Goal: Task Accomplishment & Management: Use online tool/utility

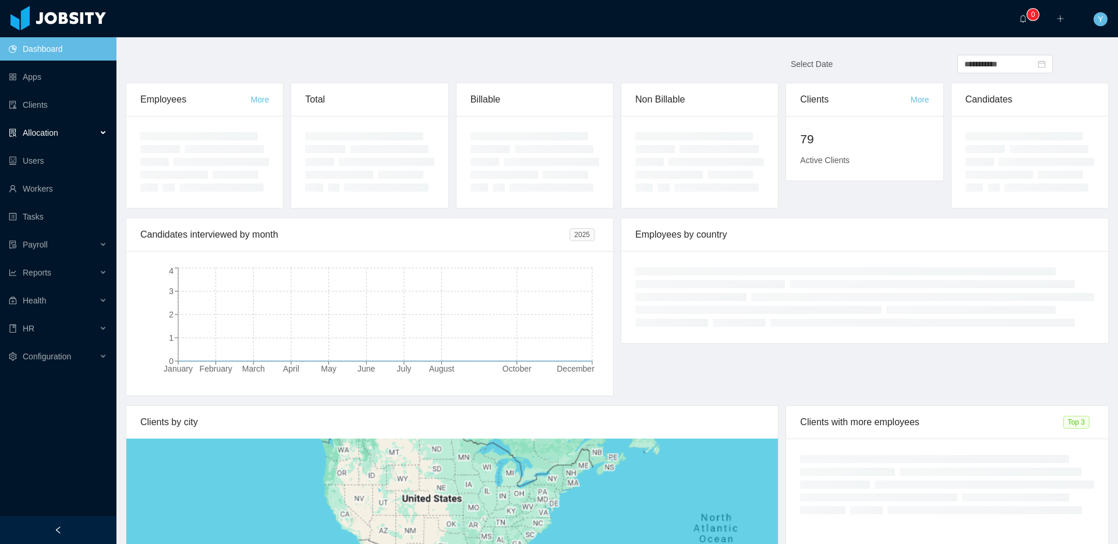
click at [75, 124] on div "Allocation" at bounding box center [58, 132] width 116 height 23
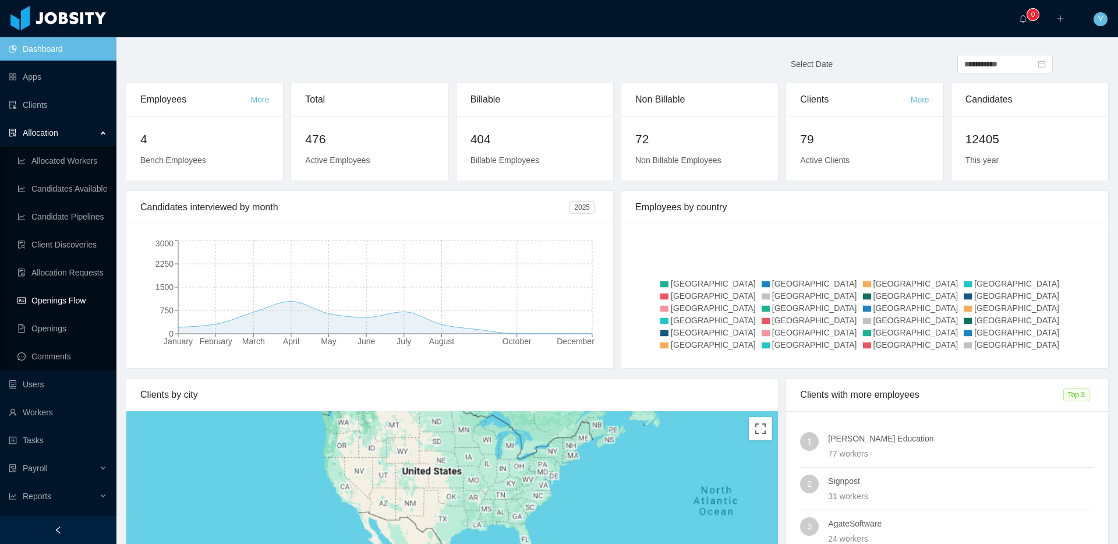
click at [58, 302] on link "Openings Flow" at bounding box center [62, 300] width 90 height 23
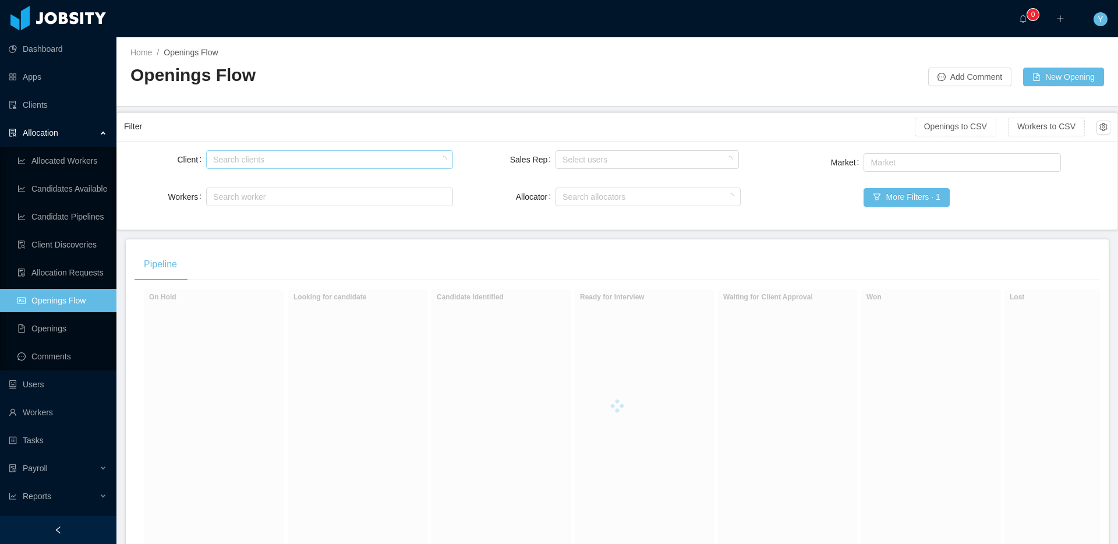
click at [288, 161] on div "Search clients" at bounding box center [326, 160] width 227 height 12
type input "*******"
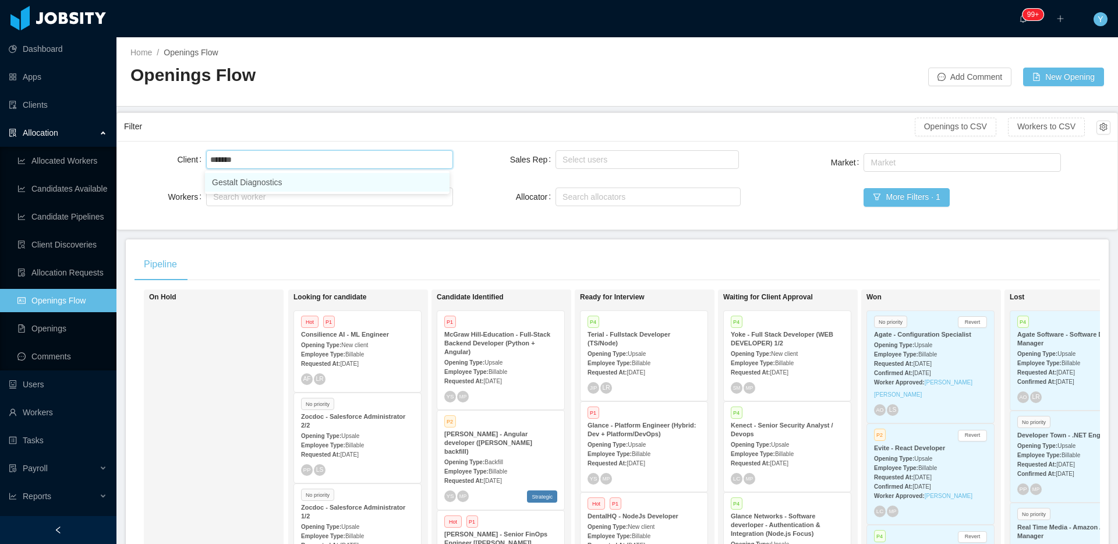
click at [272, 175] on li "Gestalt Diagnostics" at bounding box center [327, 182] width 245 height 19
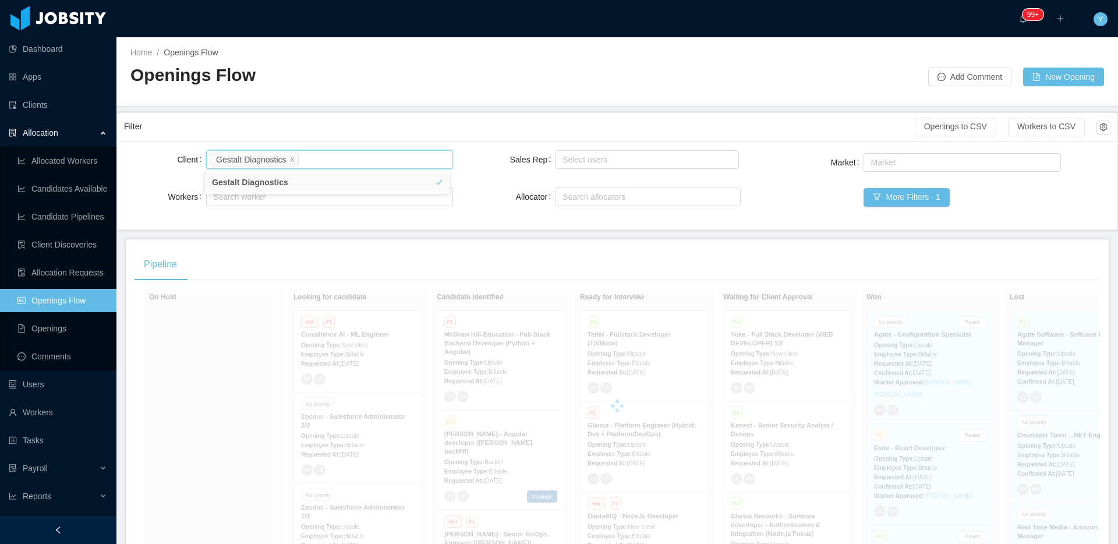
click at [332, 128] on div "Filter" at bounding box center [519, 127] width 791 height 22
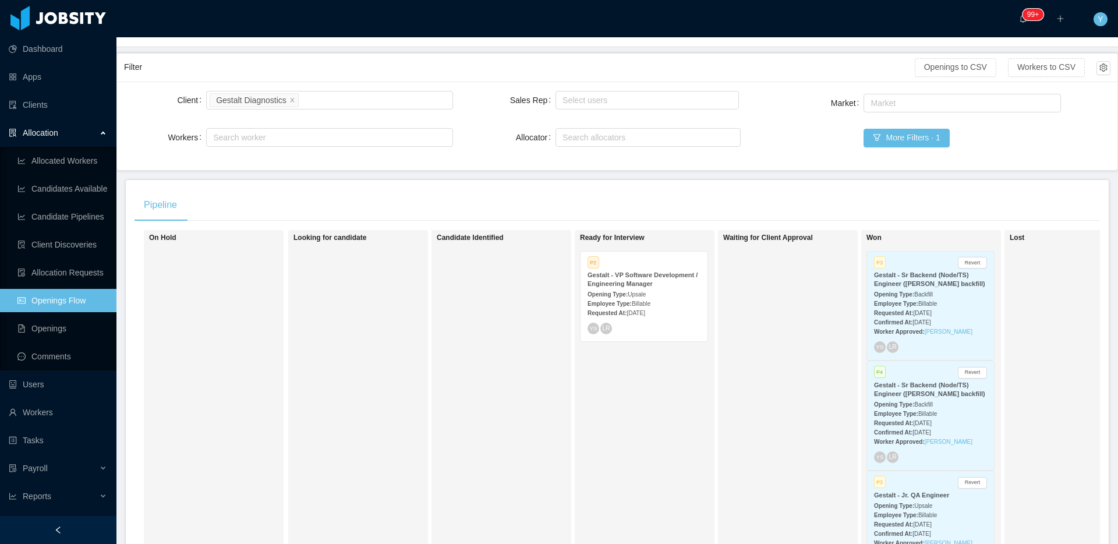
scroll to position [87, 0]
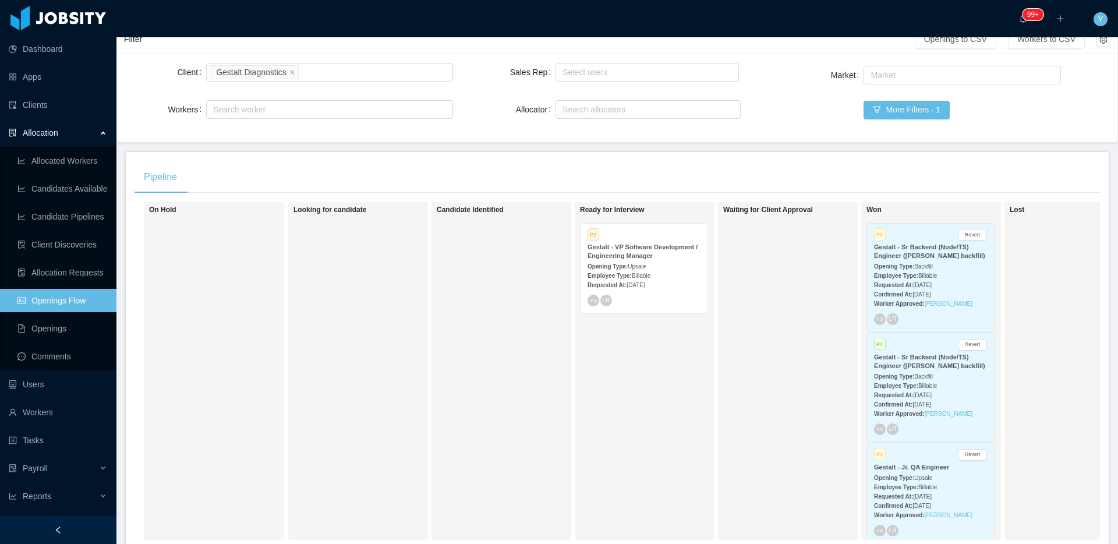
click at [645, 251] on strong "Gestalt - VP Software Development / Engineering Manager" at bounding box center [642, 251] width 110 height 16
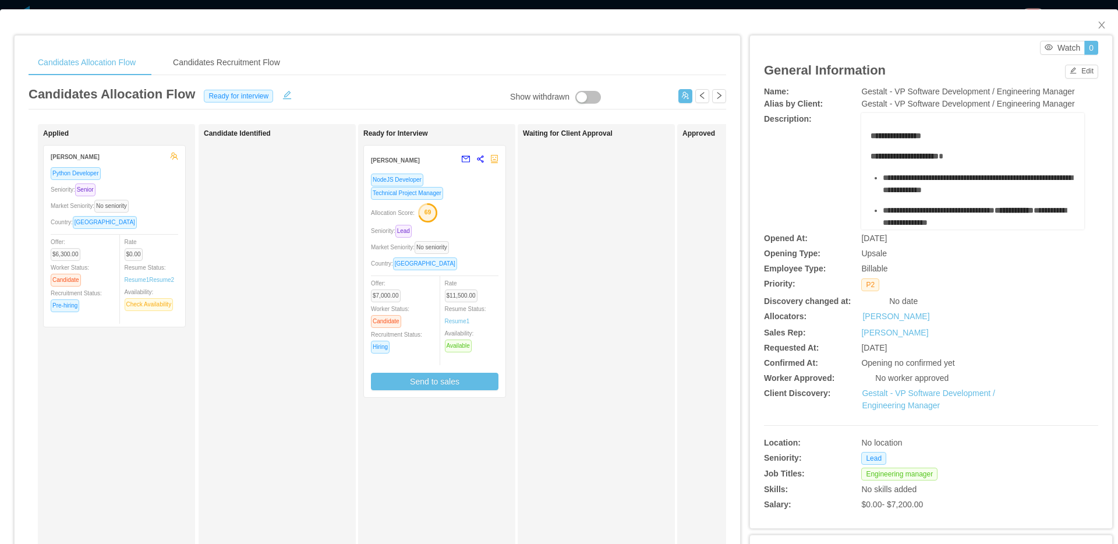
click at [494, 217] on div "Allocation Score: 69" at bounding box center [435, 212] width 128 height 19
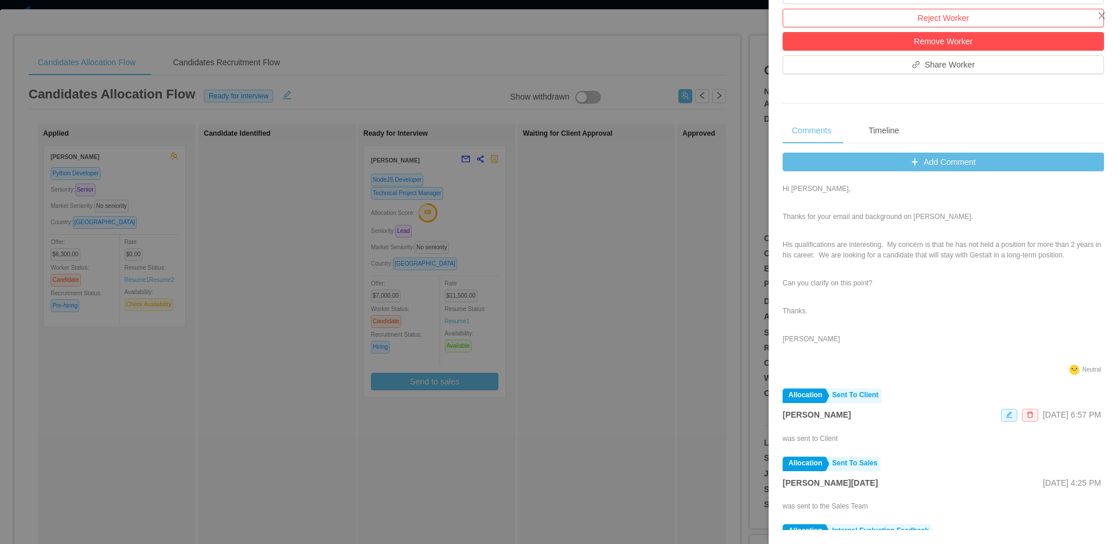
scroll to position [82, 0]
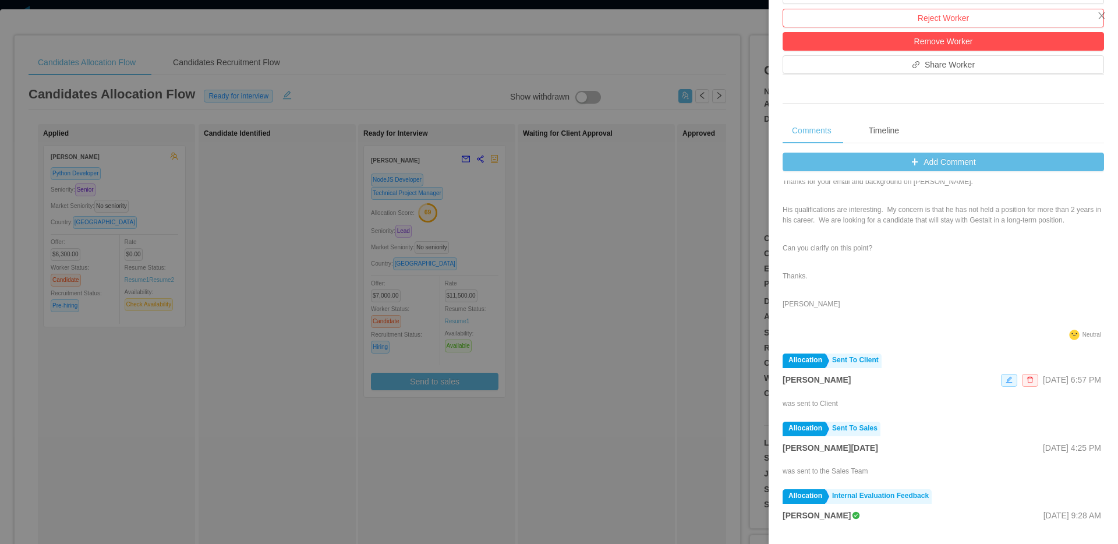
click at [672, 186] on div at bounding box center [559, 272] width 1118 height 544
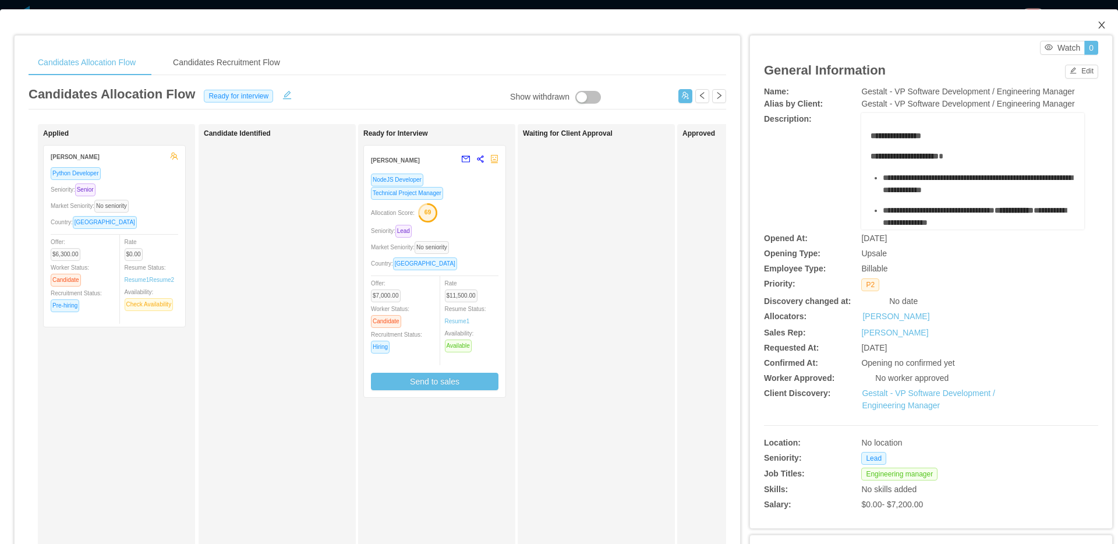
click at [1087, 29] on span "Close" at bounding box center [1101, 25] width 33 height 33
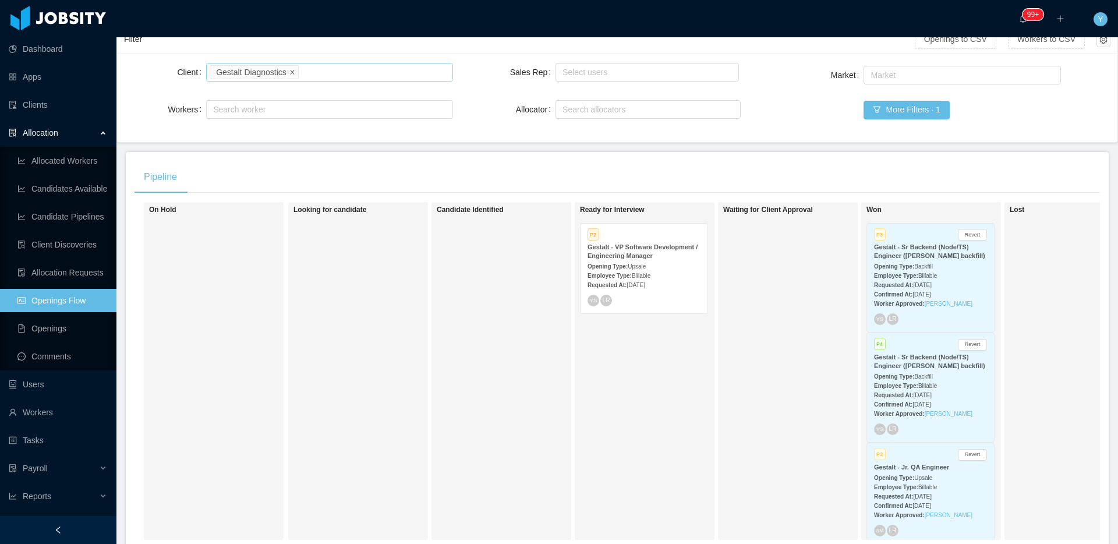
click at [291, 72] on icon "icon: close" at bounding box center [292, 72] width 6 height 6
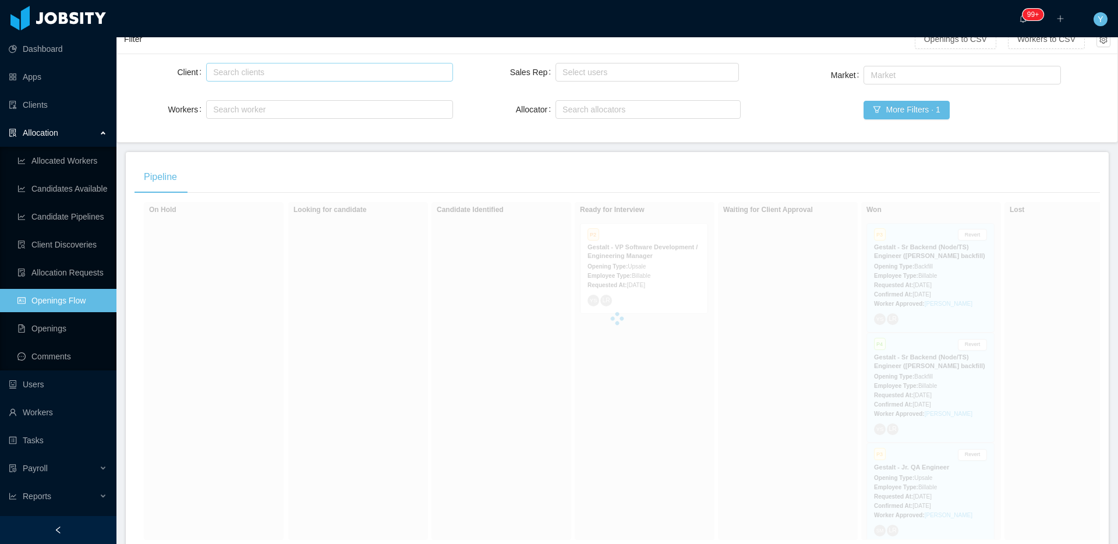
click at [344, 68] on div "Search clients" at bounding box center [326, 72] width 227 height 12
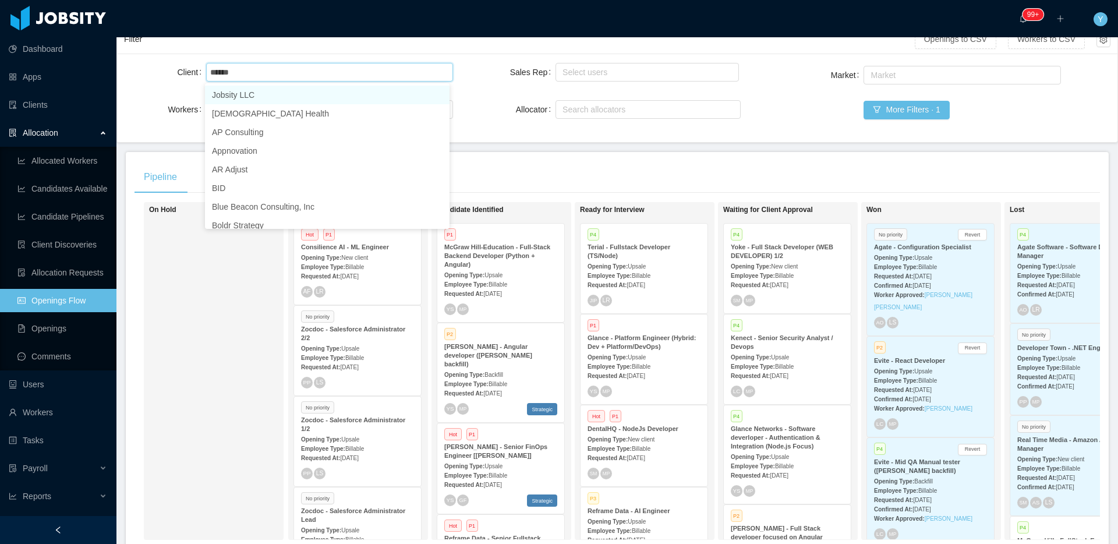
type input "*****"
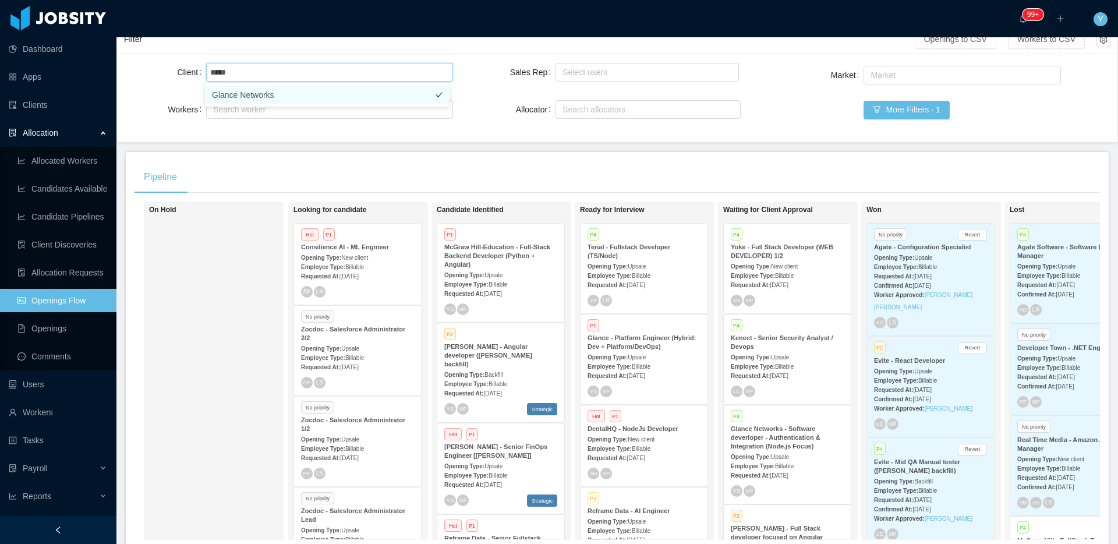
click at [248, 94] on li "Glance Networks" at bounding box center [327, 95] width 245 height 19
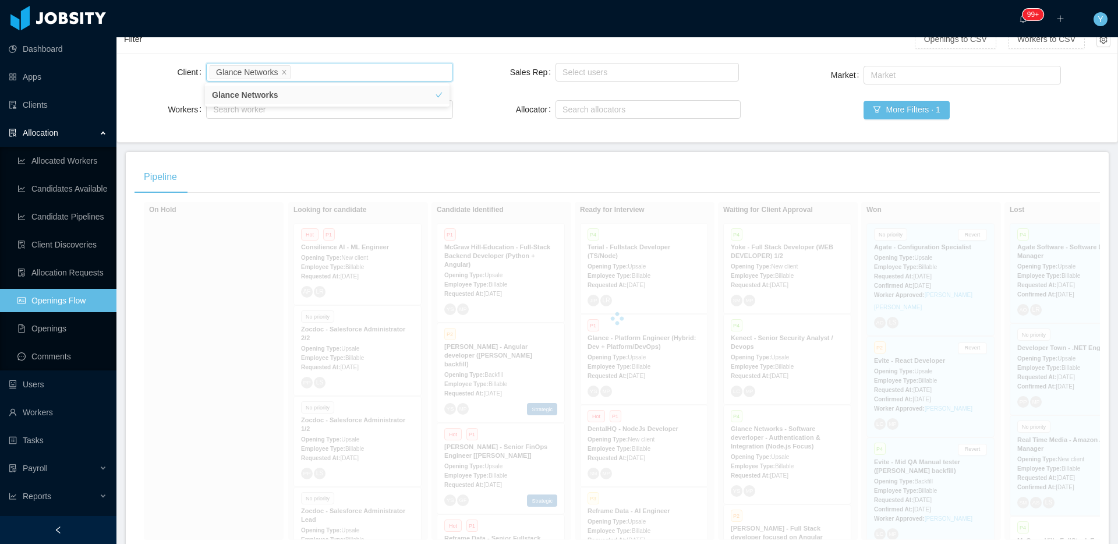
click at [508, 174] on div "Pipeline" at bounding box center [616, 177] width 965 height 33
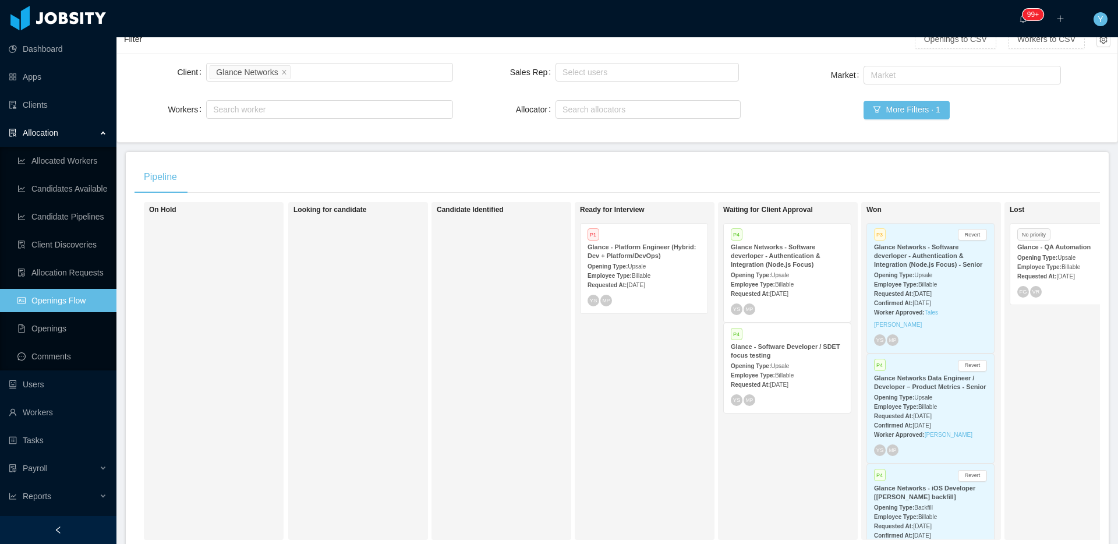
click at [693, 257] on div "Glance - Platform Engineer (Hybrid: Dev + Platform/DevOps)" at bounding box center [643, 251] width 113 height 17
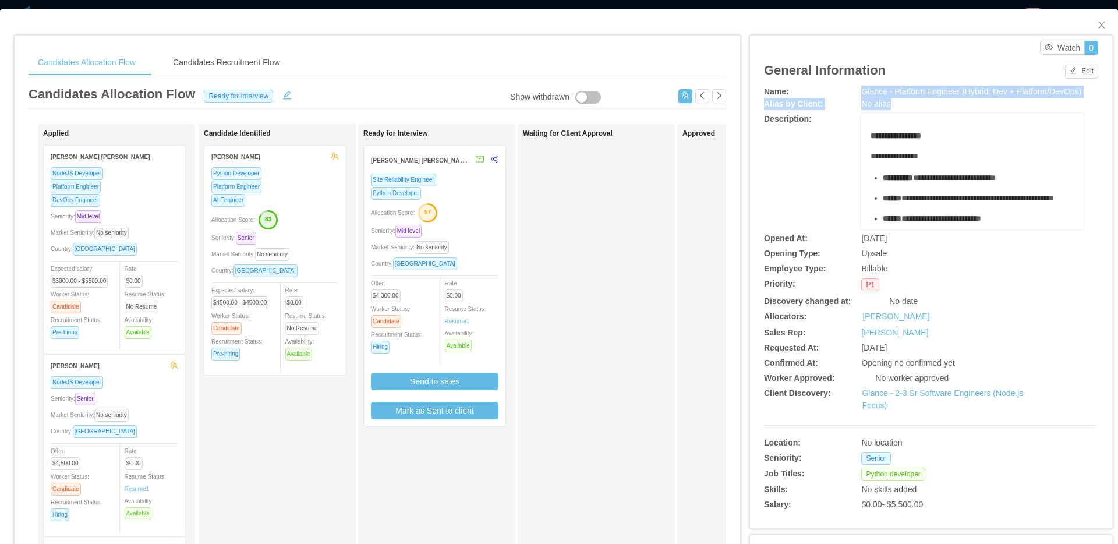
drag, startPoint x: 933, startPoint y: 111, endPoint x: 857, endPoint y: 94, distance: 77.7
click at [857, 94] on div "**********" at bounding box center [931, 300] width 334 height 429
click at [861, 94] on span "Glance - Platform Engineer (Hybrid: Dev + Platform/DevOps)" at bounding box center [971, 91] width 220 height 9
drag, startPoint x: 854, startPoint y: 92, endPoint x: 964, endPoint y: 106, distance: 110.4
click at [964, 98] on div "Glance - Platform Engineer (Hybrid: Dev + Platform/DevOps)" at bounding box center [972, 92] width 223 height 12
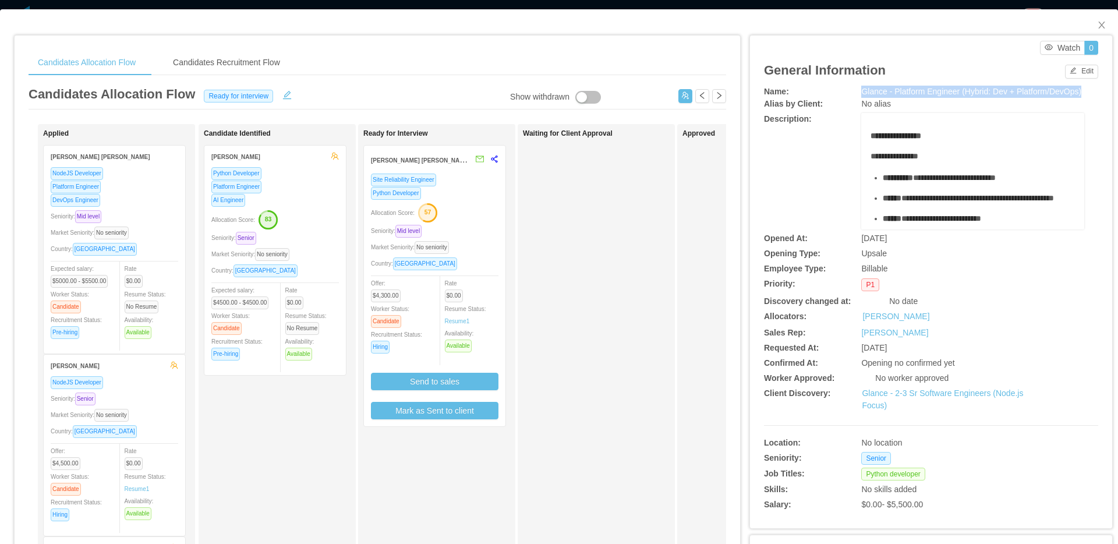
copy span "Glance - Platform Engineer (Hybrid: Dev + Platform/DevOps)"
click at [684, 174] on div "Approved" at bounding box center [763, 415] width 163 height 572
click at [1100, 26] on span "Close" at bounding box center [1101, 25] width 33 height 33
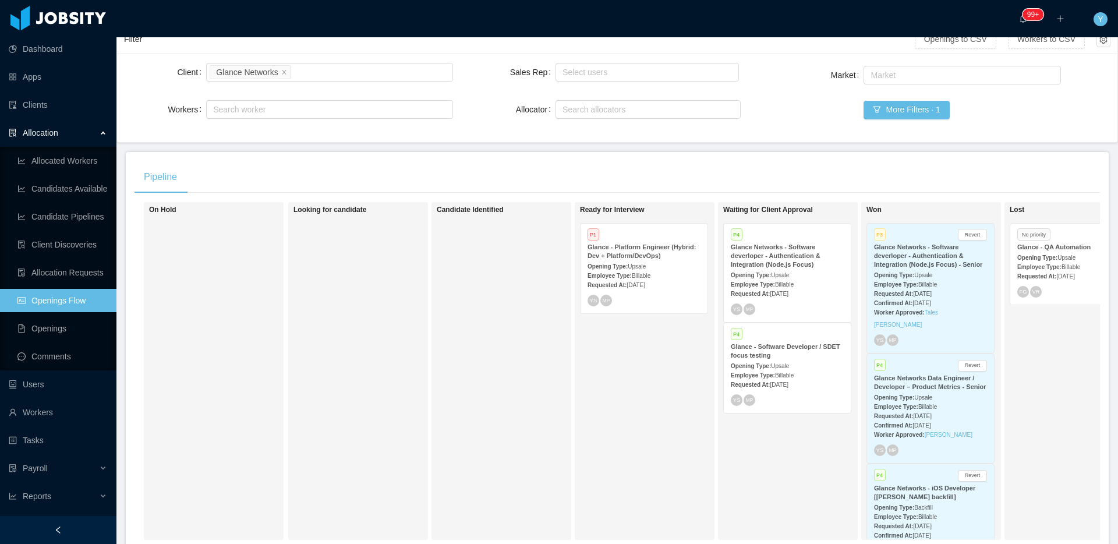
click at [802, 371] on div "Employee Type: Billable" at bounding box center [787, 375] width 113 height 12
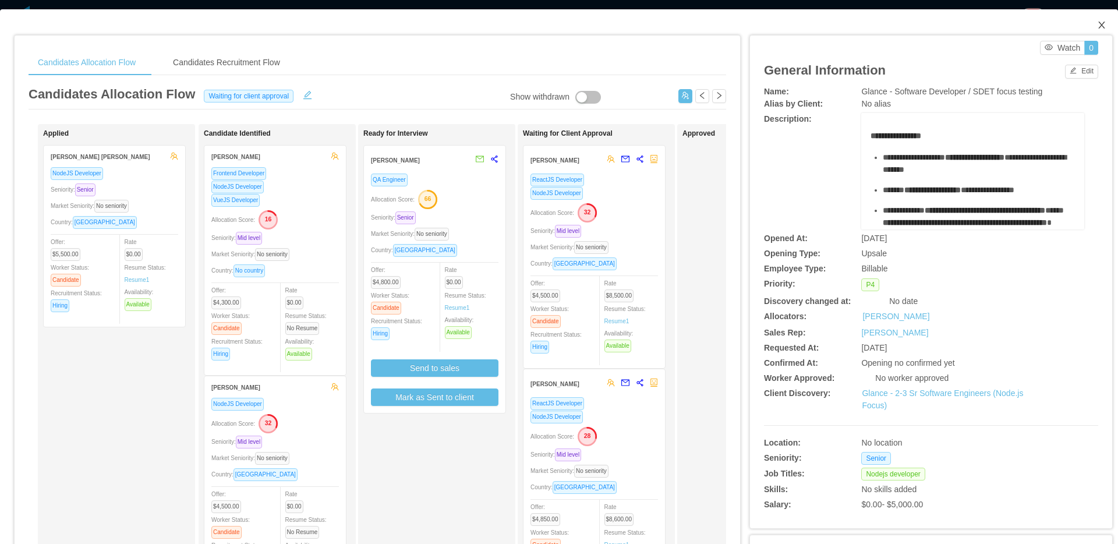
click at [1099, 28] on span "Close" at bounding box center [1101, 25] width 33 height 33
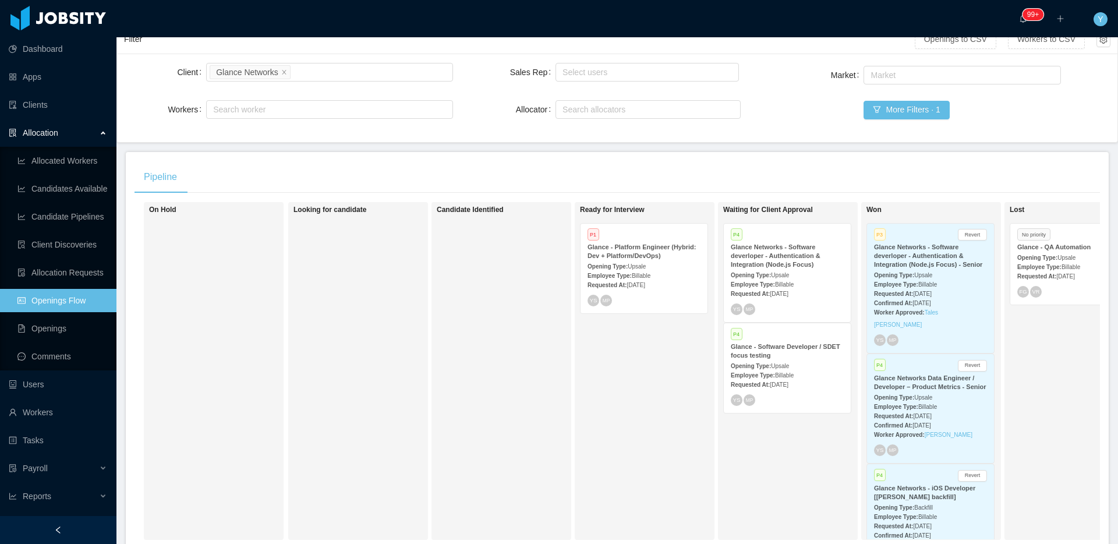
click at [810, 280] on div "Employee Type: Billable" at bounding box center [787, 284] width 113 height 12
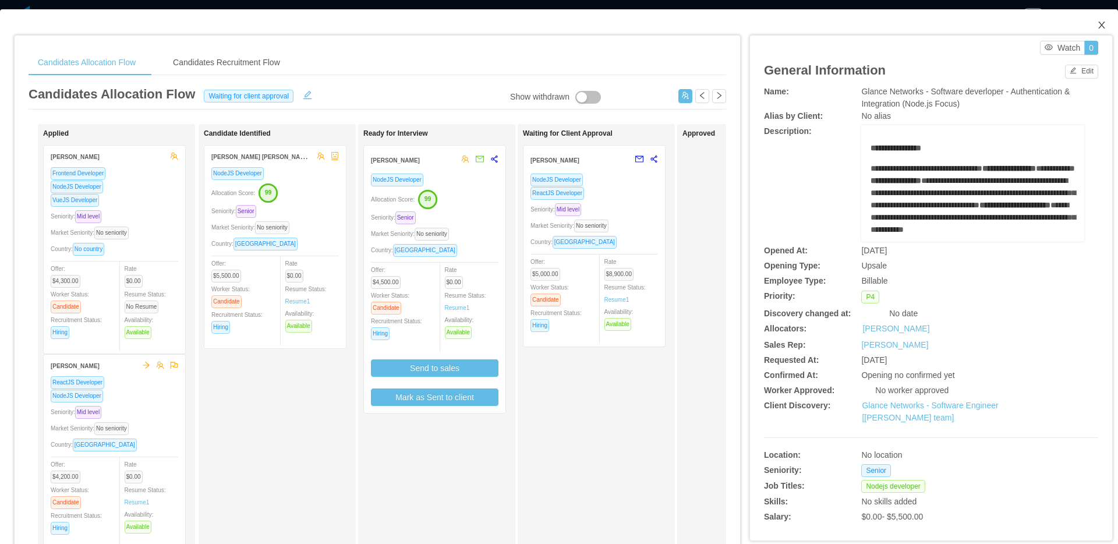
click at [1087, 20] on span "Close" at bounding box center [1101, 25] width 33 height 33
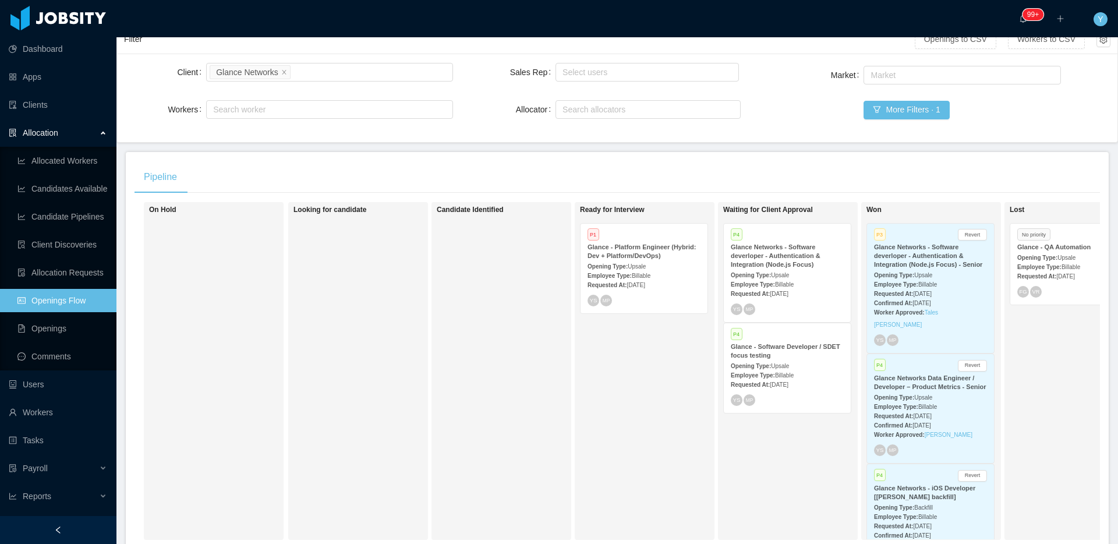
click at [688, 253] on strong "Glance - Platform Engineer (Hybrid: Dev + Platform/DevOps)" at bounding box center [641, 251] width 108 height 16
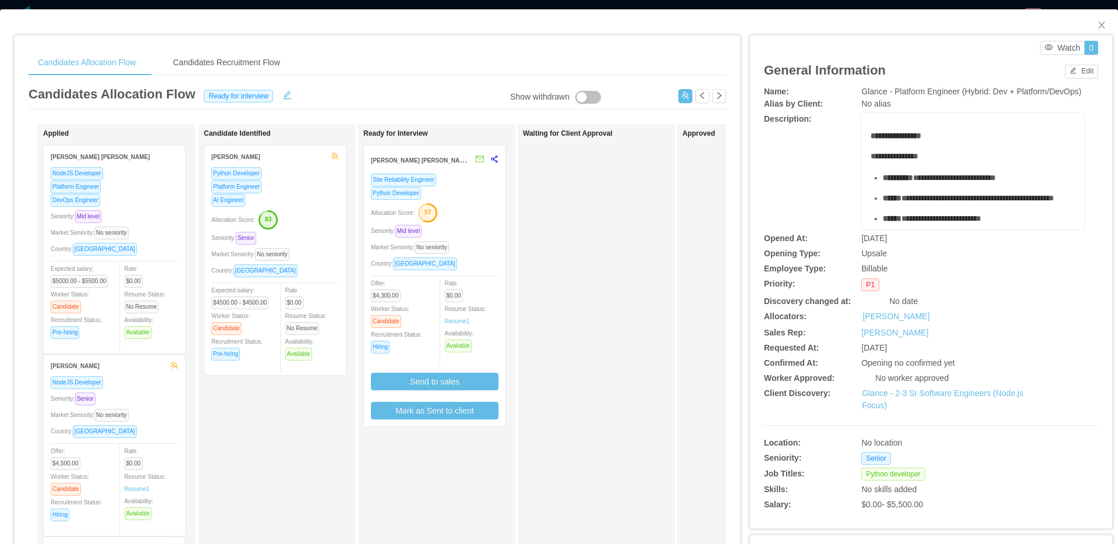
click at [482, 228] on div "Seniority: Mid level" at bounding box center [435, 230] width 128 height 13
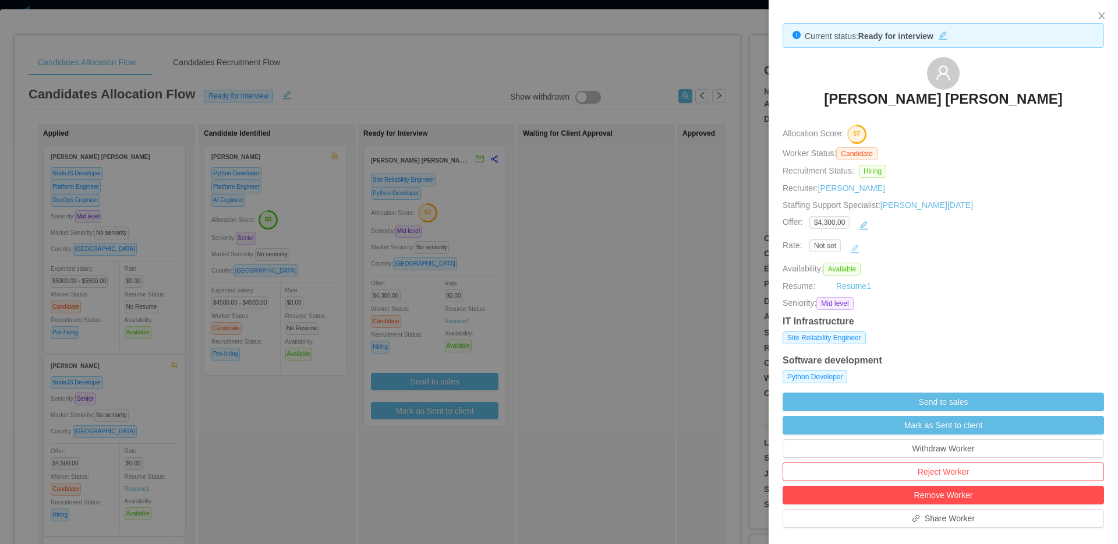
click at [855, 243] on button "button" at bounding box center [854, 248] width 19 height 19
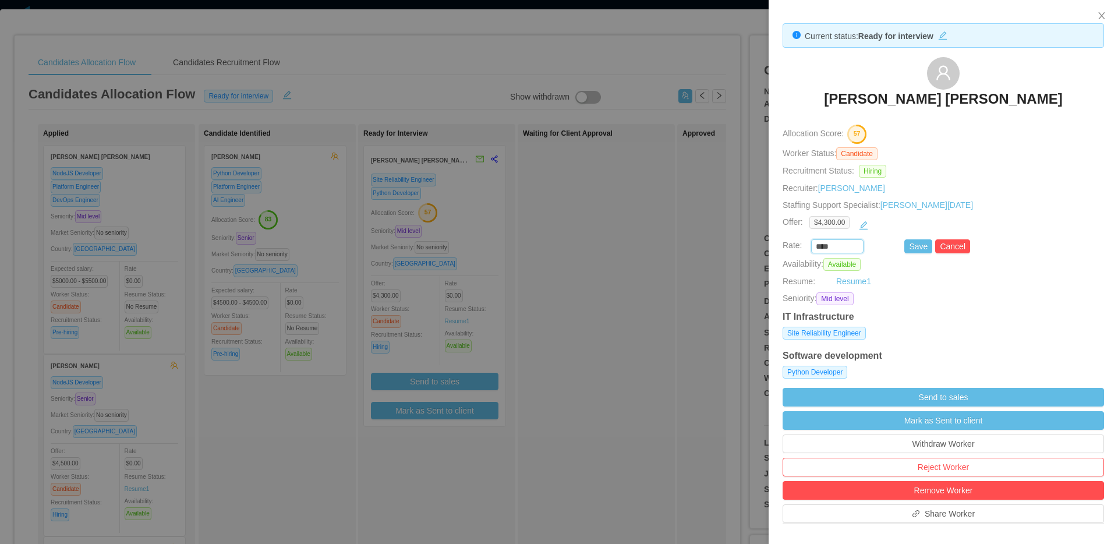
drag, startPoint x: 837, startPoint y: 245, endPoint x: 795, endPoint y: 249, distance: 42.6
click at [795, 249] on div "**** Save Cancel" at bounding box center [929, 246] width 321 height 14
type input "*******"
click at [906, 245] on button "Save" at bounding box center [918, 246] width 28 height 14
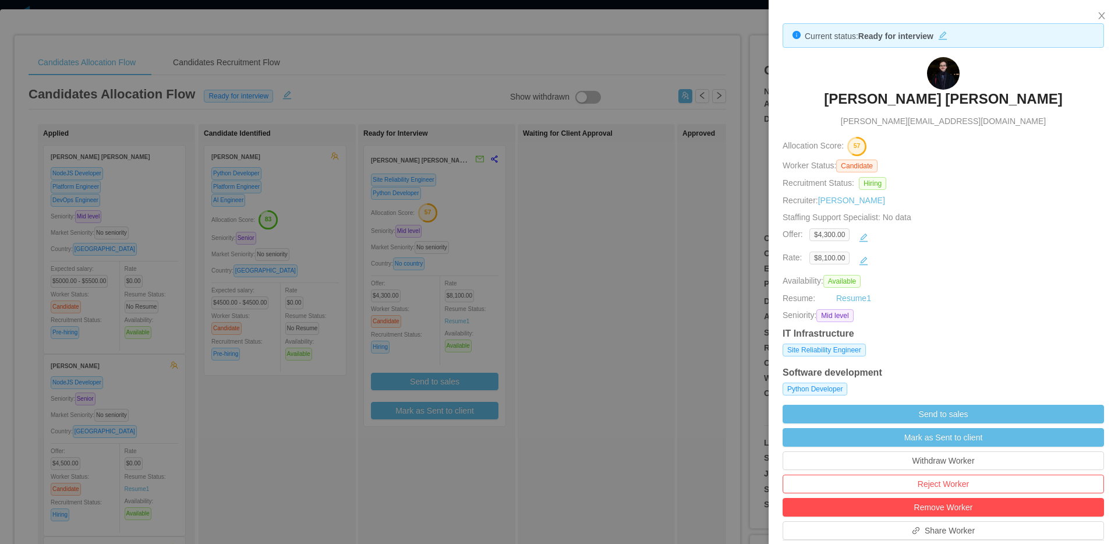
click at [498, 199] on div at bounding box center [559, 272] width 1118 height 544
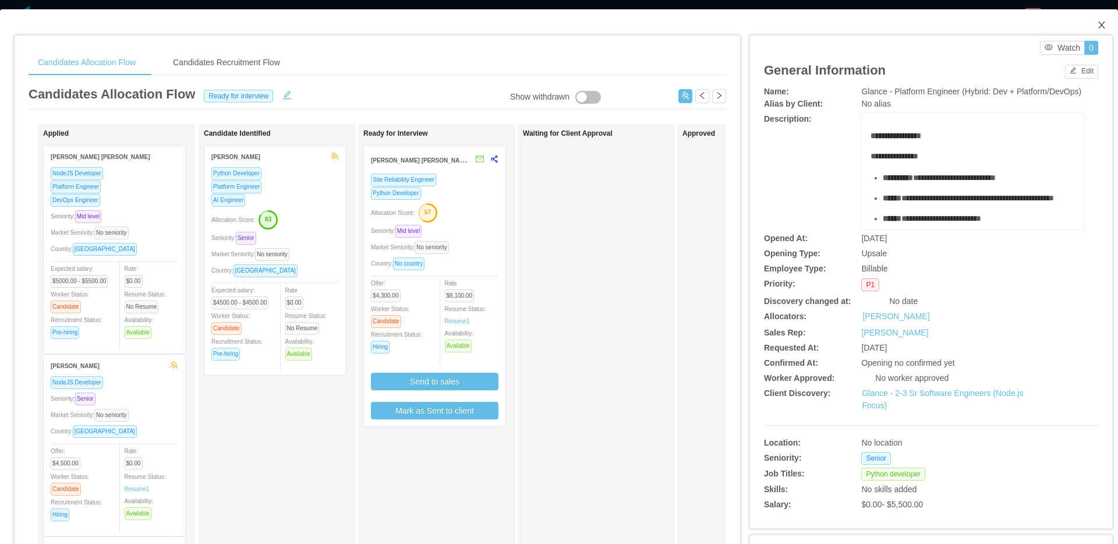
click at [1085, 29] on span "Close" at bounding box center [1101, 25] width 33 height 33
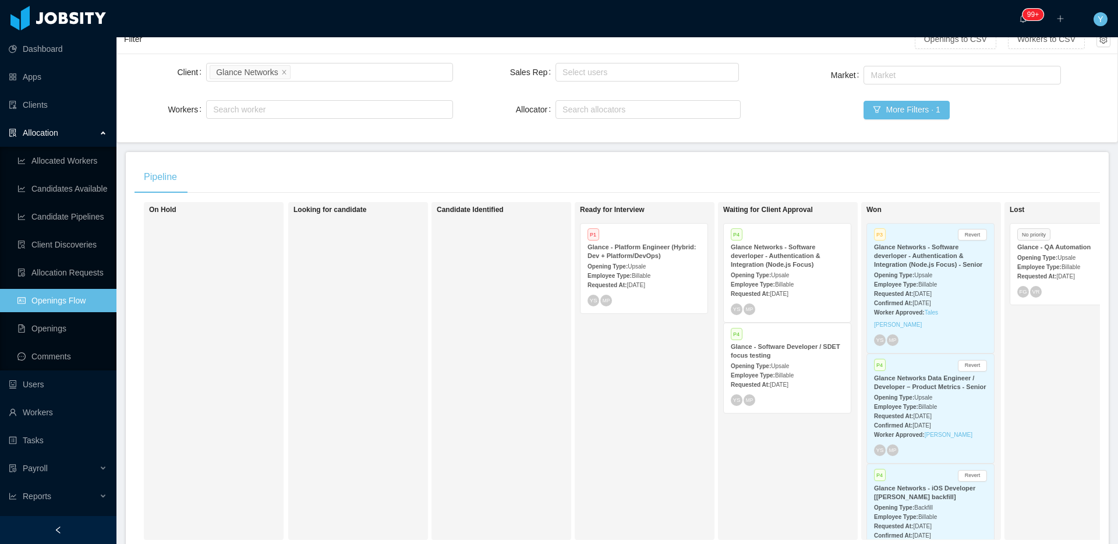
click at [785, 281] on span "Billable" at bounding box center [784, 284] width 19 height 6
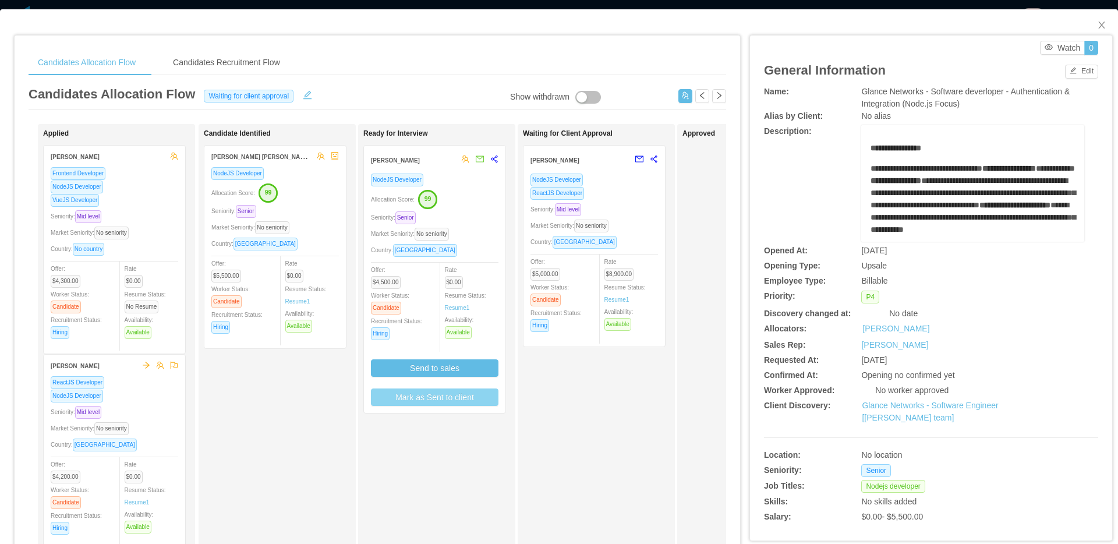
click at [451, 400] on button "Mark as Sent to client" at bounding box center [435, 396] width 128 height 17
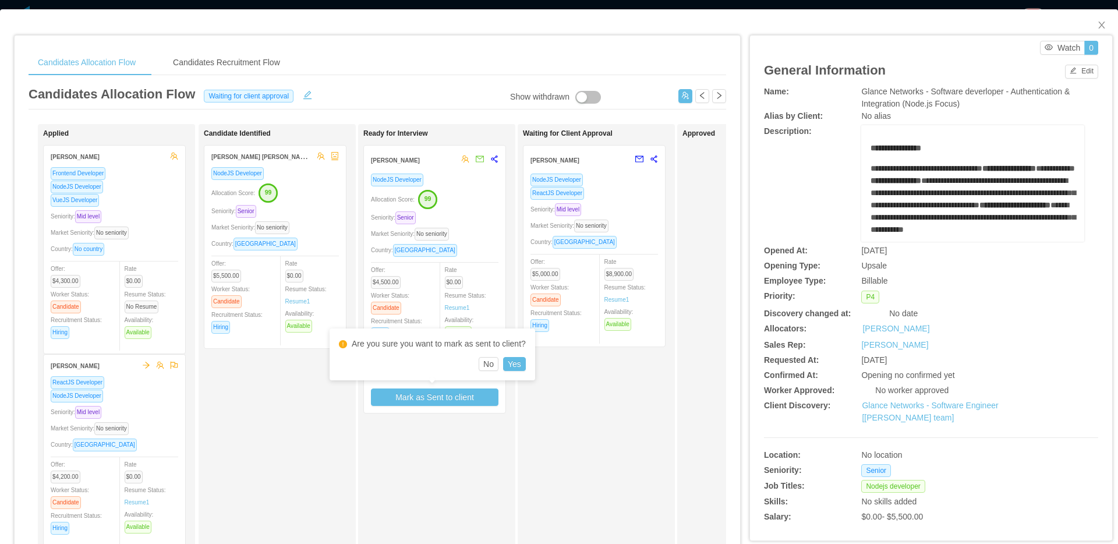
click at [613, 420] on div "Waiting for Client Approval [PERSON_NAME] NodeJS Developer ReactJS Developer Se…" at bounding box center [604, 415] width 163 height 572
click at [1098, 22] on span "Close" at bounding box center [1101, 25] width 33 height 33
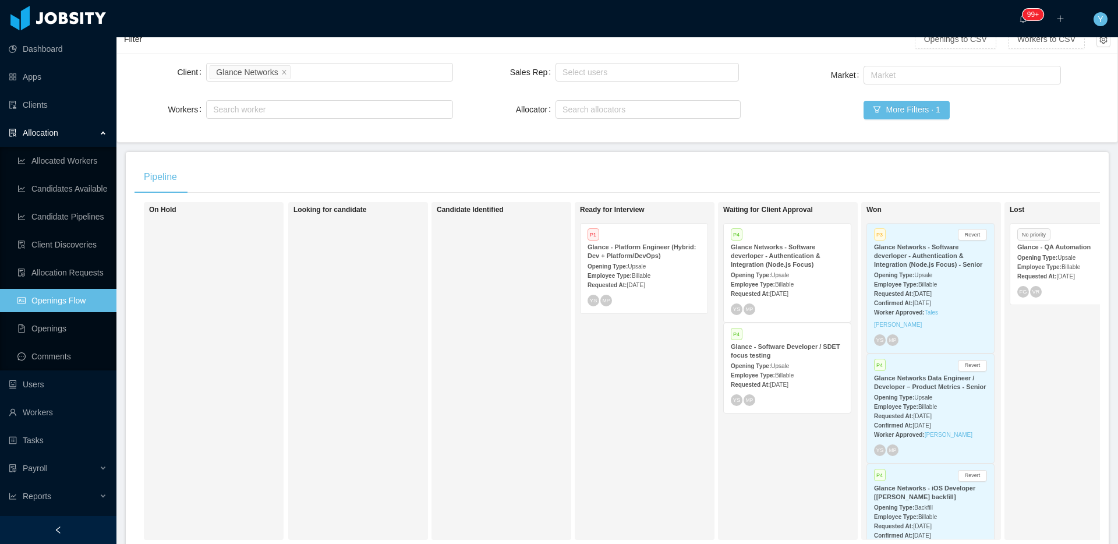
click at [645, 284] on span "[DATE]" at bounding box center [636, 285] width 18 height 6
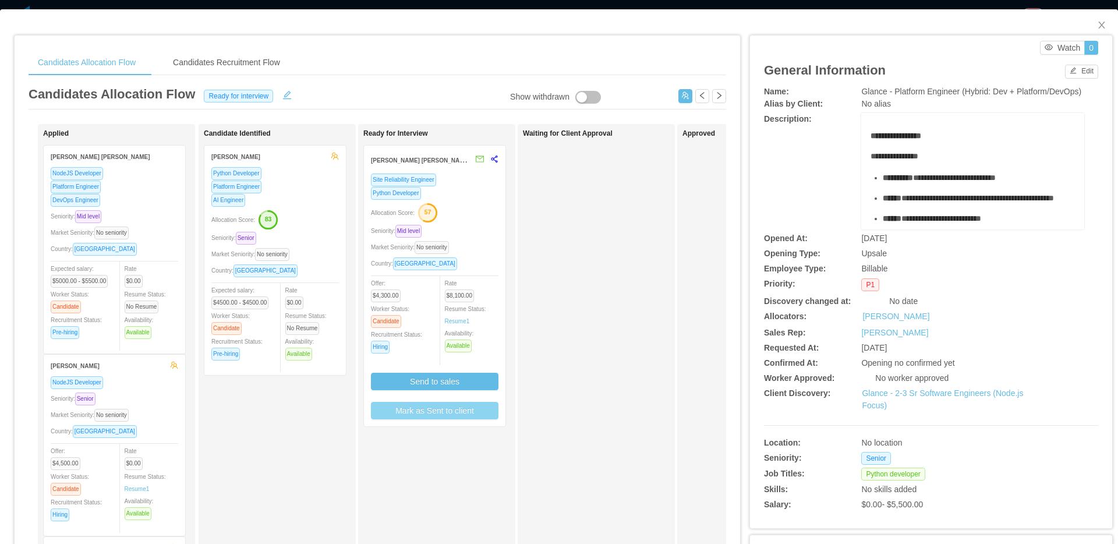
click at [452, 417] on button "Mark as Sent to client" at bounding box center [435, 410] width 128 height 17
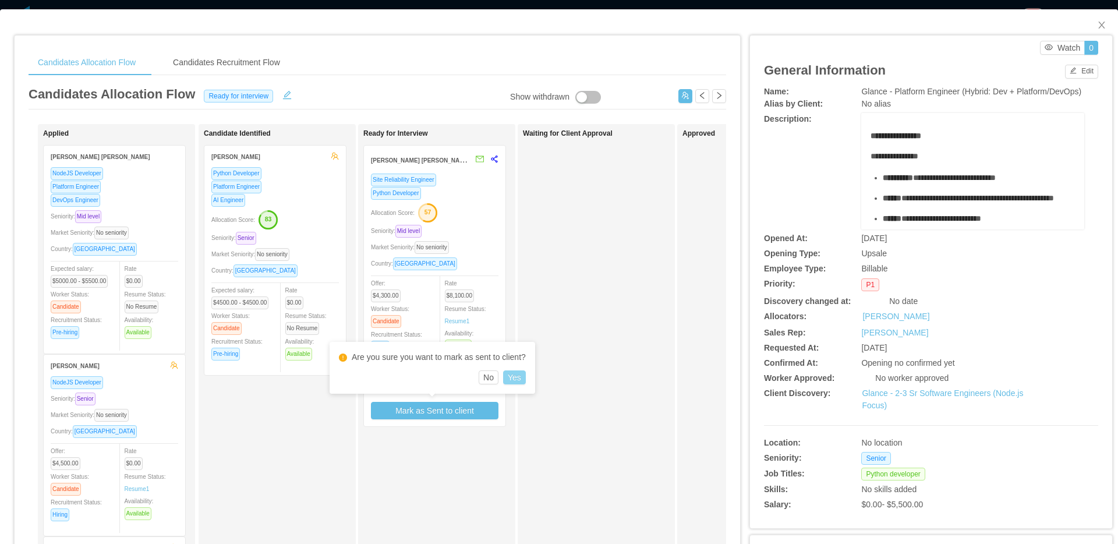
click at [526, 377] on button "Yes" at bounding box center [514, 377] width 23 height 14
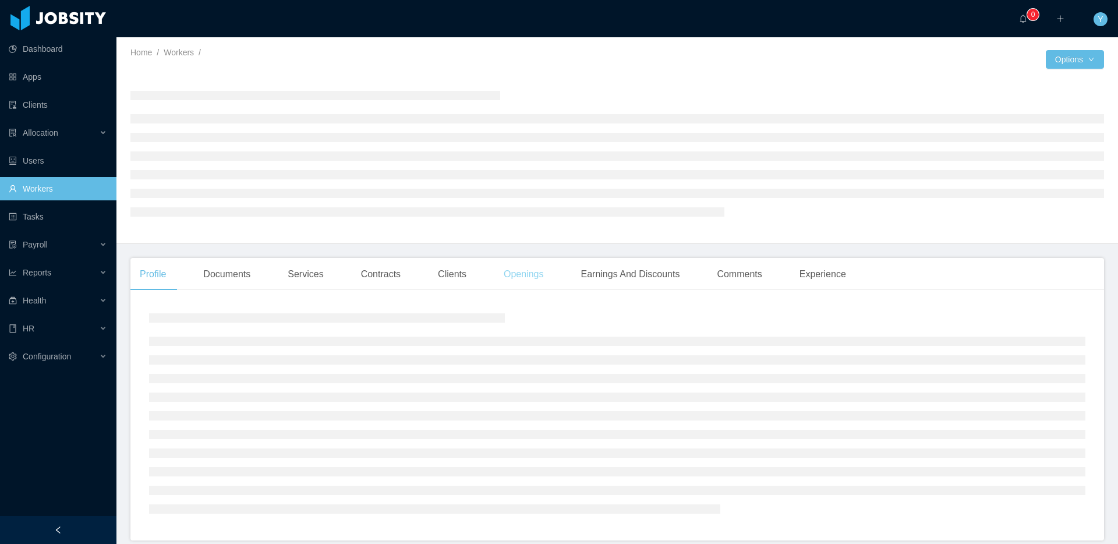
click at [537, 271] on div "Openings" at bounding box center [523, 274] width 59 height 33
